Goal: Obtain resource: Download file/media

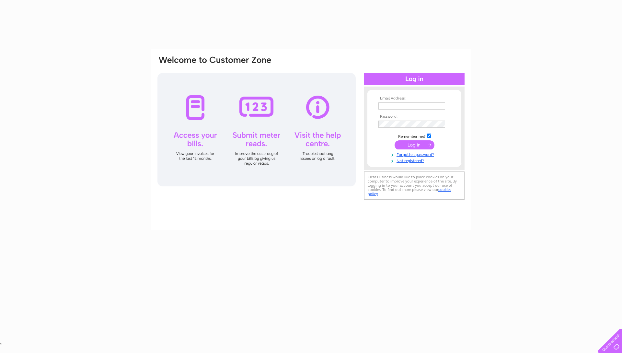
type input "raautosmotcnt@outlook.com"
click at [406, 144] on input "submit" at bounding box center [414, 144] width 40 height 9
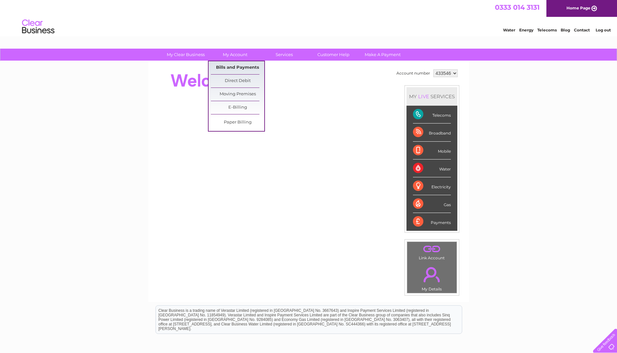
click at [237, 67] on link "Bills and Payments" at bounding box center [237, 67] width 53 height 13
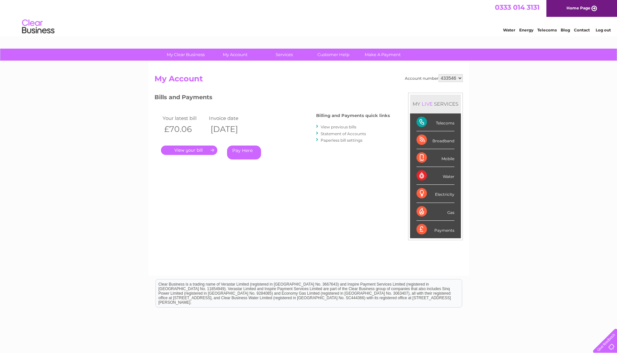
click at [338, 133] on link "Statement of Accounts" at bounding box center [342, 133] width 45 height 5
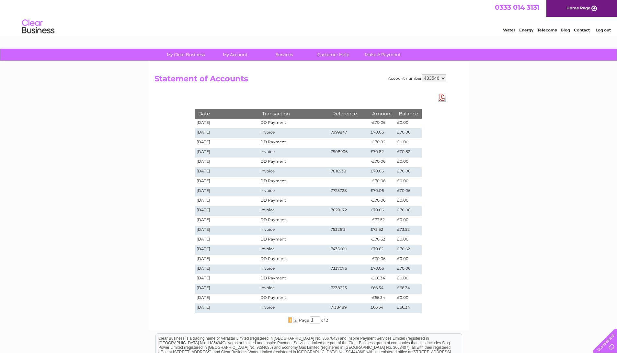
click at [443, 78] on select "433546" at bounding box center [434, 78] width 24 height 8
click at [441, 96] on link "Download Pdf" at bounding box center [442, 97] width 8 height 9
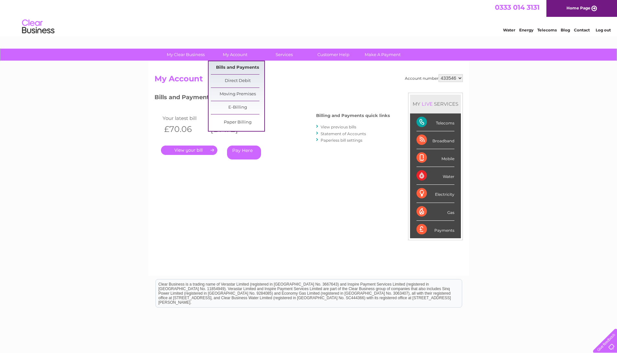
click at [244, 68] on link "Bills and Payments" at bounding box center [237, 67] width 53 height 13
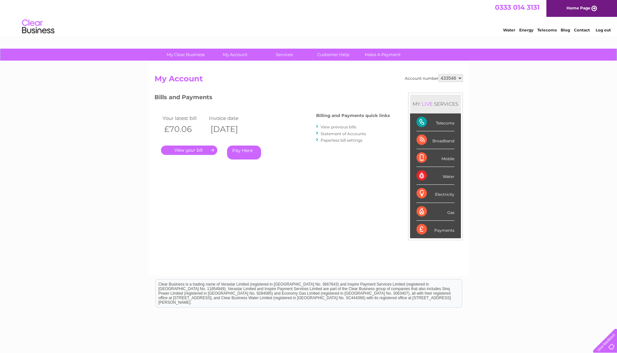
click at [350, 128] on link "View previous bills" at bounding box center [338, 126] width 36 height 5
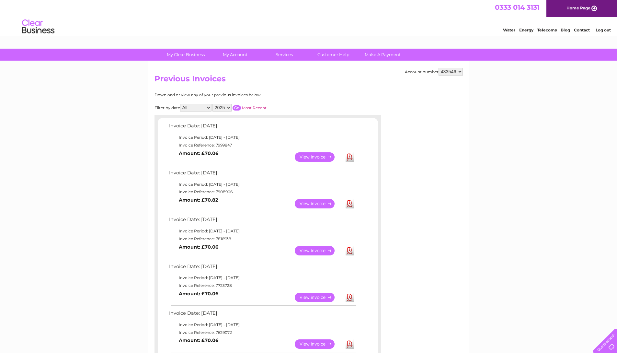
click at [353, 251] on link "Download" at bounding box center [349, 250] width 8 height 9
